Goal: Transaction & Acquisition: Purchase product/service

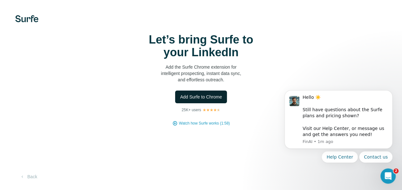
click at [180, 100] on span "Add Surfe to Chrome" at bounding box center [201, 97] width 42 height 6
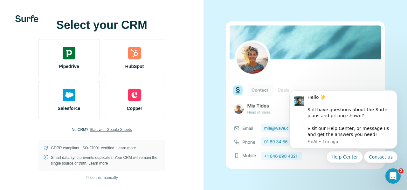
click at [116, 131] on span "Start with Google Sheets" at bounding box center [111, 130] width 42 height 6
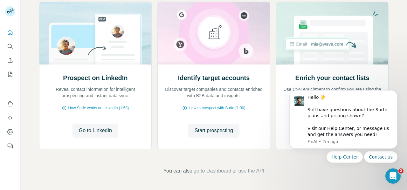
scroll to position [77, 0]
click at [14, 42] on button "Search" at bounding box center [10, 46] width 10 height 11
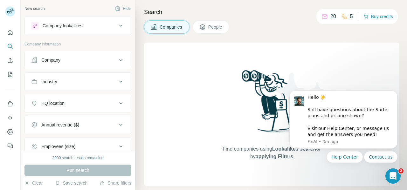
click at [79, 60] on div "Company" at bounding box center [74, 60] width 86 height 6
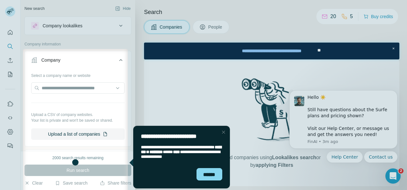
scroll to position [0, 0]
click at [213, 174] on div "******" at bounding box center [210, 174] width 26 height 12
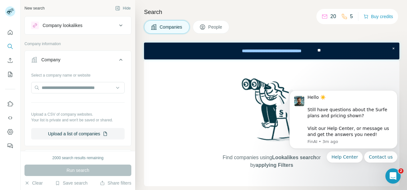
scroll to position [0, 0]
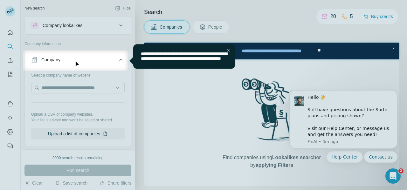
click at [169, 91] on div at bounding box center [203, 130] width 407 height 119
click at [230, 52] on div "Close Step" at bounding box center [229, 51] width 8 height 8
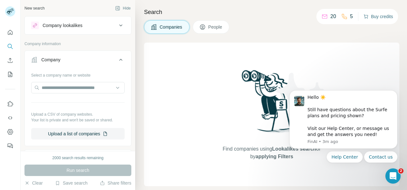
click at [387, 16] on button "Buy credits" at bounding box center [379, 16] width 30 height 9
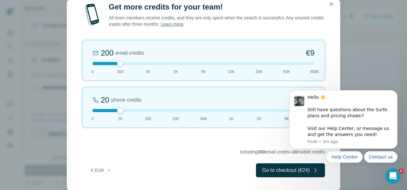
click at [122, 66] on div at bounding box center [120, 63] width 6 height 6
